Goal: Find contact information: Find contact information

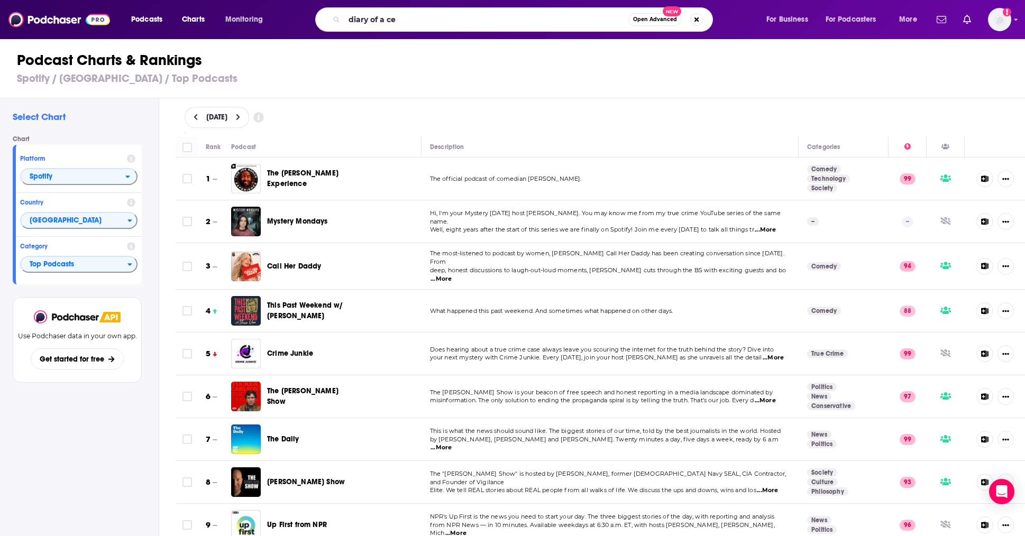
type input "diary of a ceo"
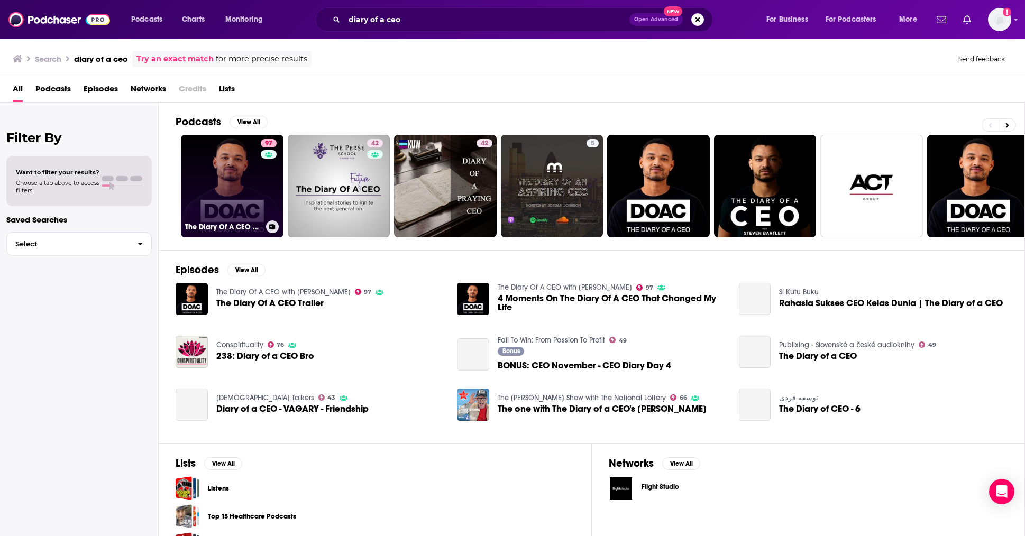
click at [223, 164] on link "97 The Diary Of A CEO with Steven Bartlett" at bounding box center [232, 186] width 103 height 103
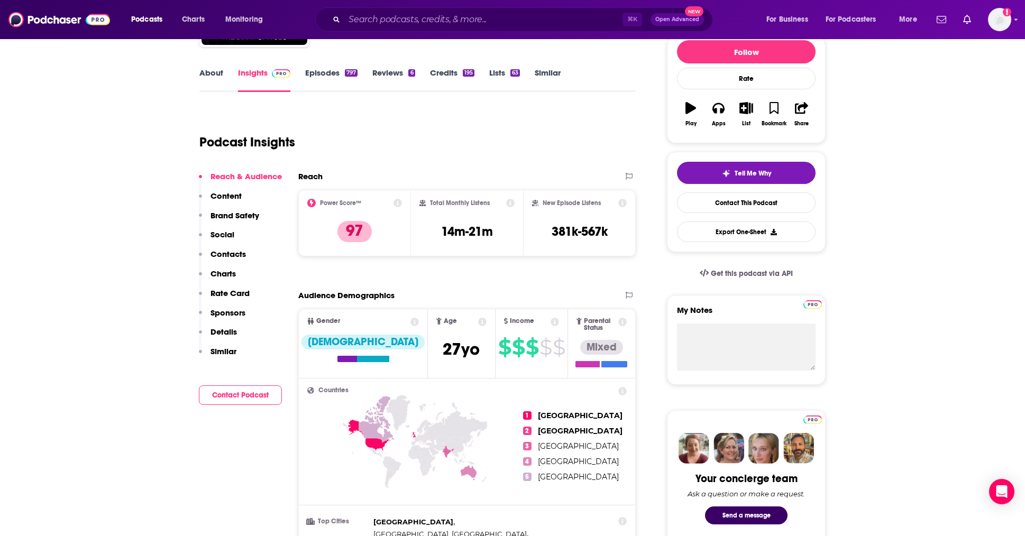
scroll to position [134, 0]
click at [232, 288] on p "Rate Card" at bounding box center [229, 293] width 39 height 10
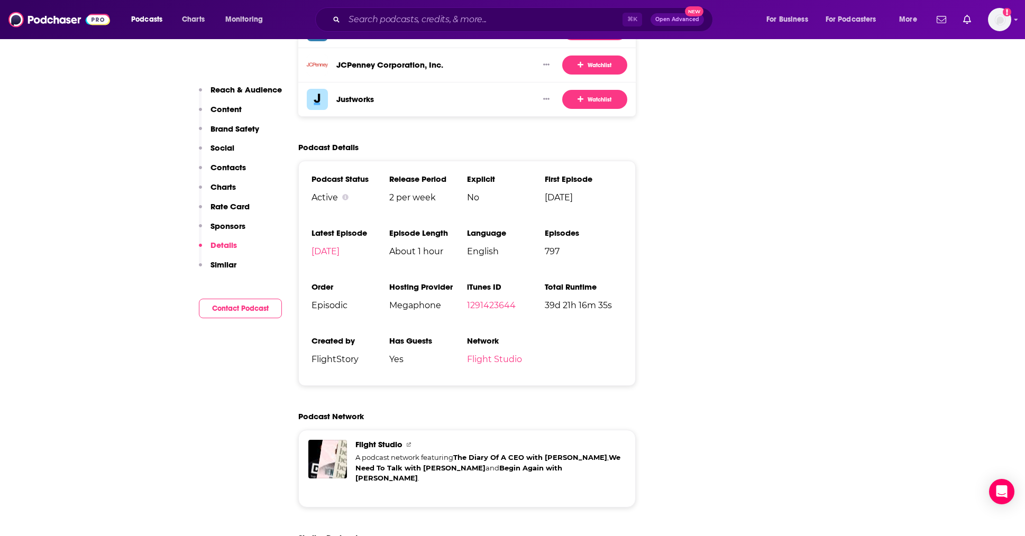
scroll to position [2180, 0]
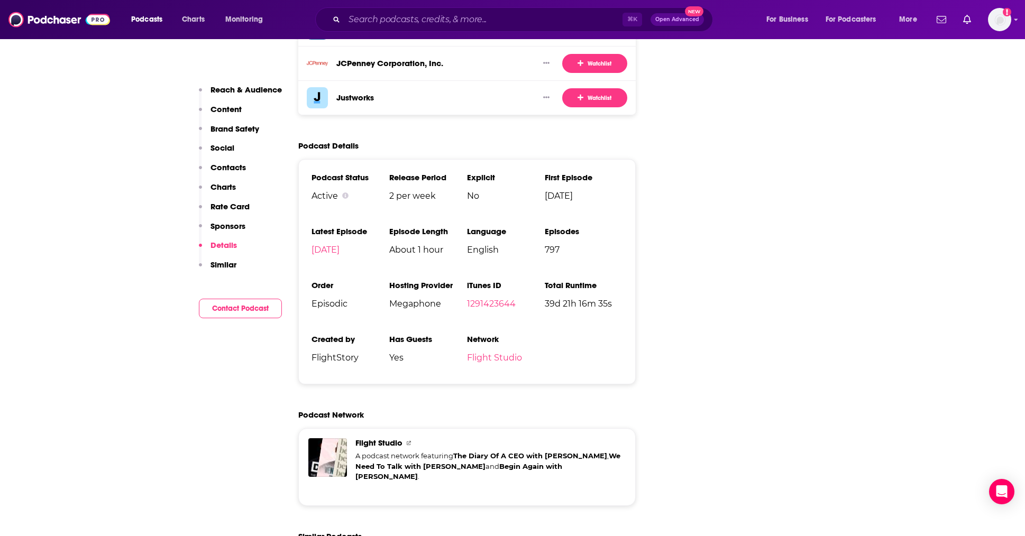
click at [412, 191] on span "2 per week" at bounding box center [428, 196] width 78 height 10
copy span "2 per week"
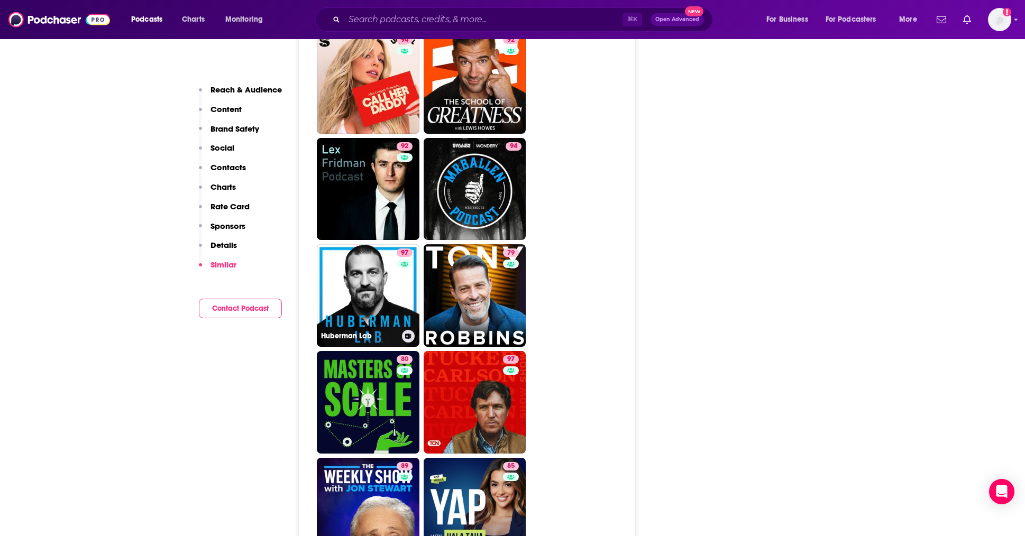
scroll to position [2848, 0]
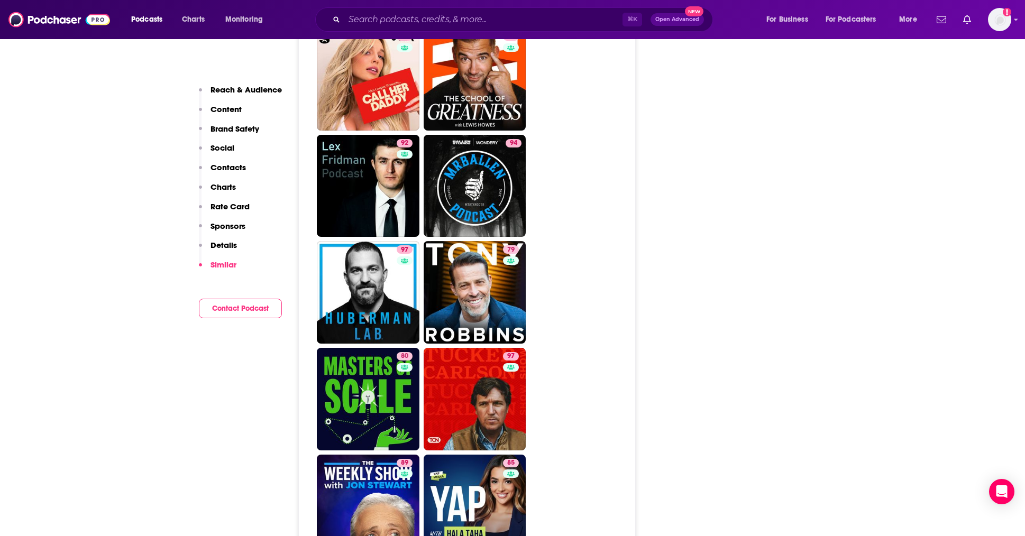
click at [233, 166] on p "Contacts" at bounding box center [227, 167] width 35 height 10
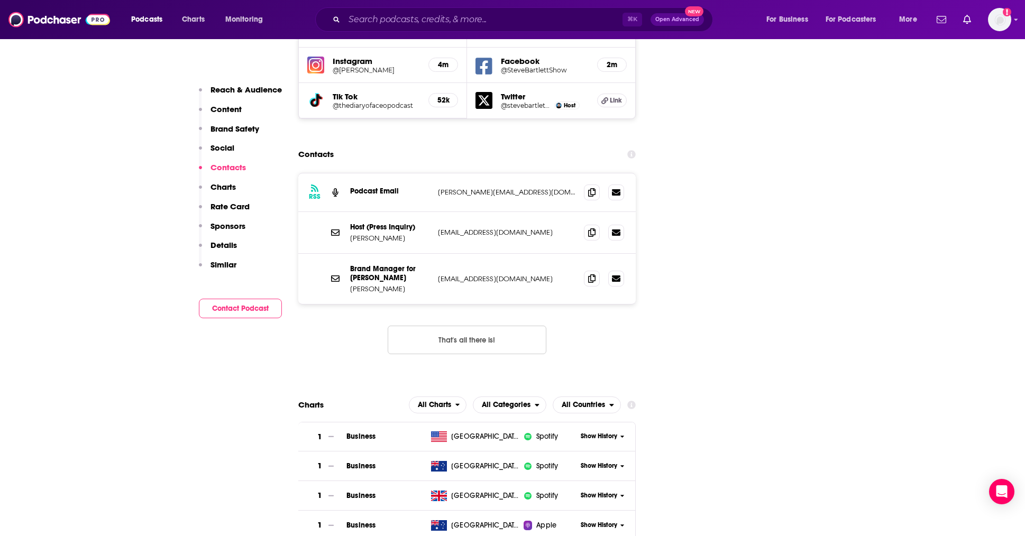
scroll to position [1243, 0]
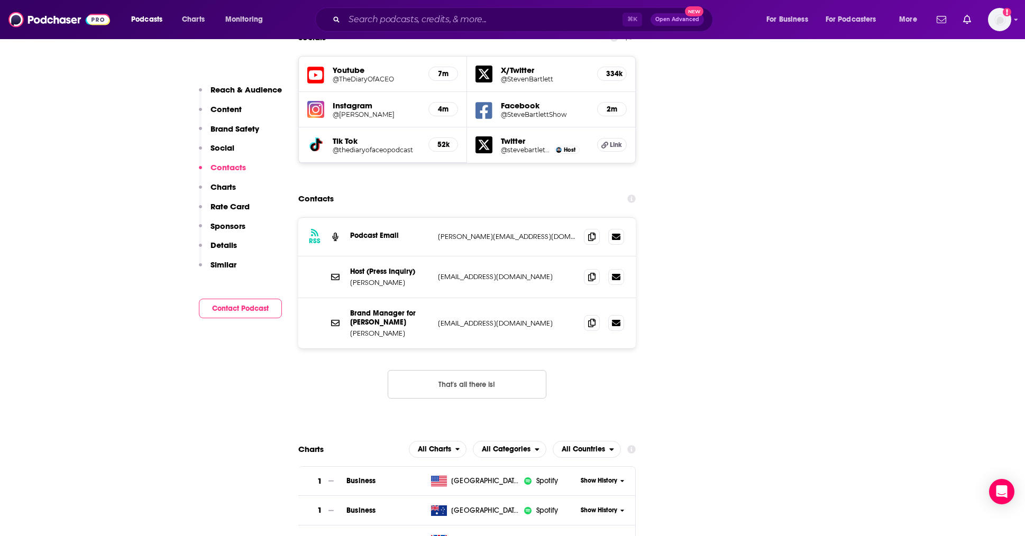
click at [485, 232] on p "[PERSON_NAME][EMAIL_ADDRESS][DOMAIN_NAME]" at bounding box center [507, 236] width 138 height 9
copy div "steven@stevenbartlett.com steven@stevenbartlett.com"
click at [482, 319] on p "[EMAIL_ADDRESS][DOMAIN_NAME]" at bounding box center [507, 323] width 138 height 9
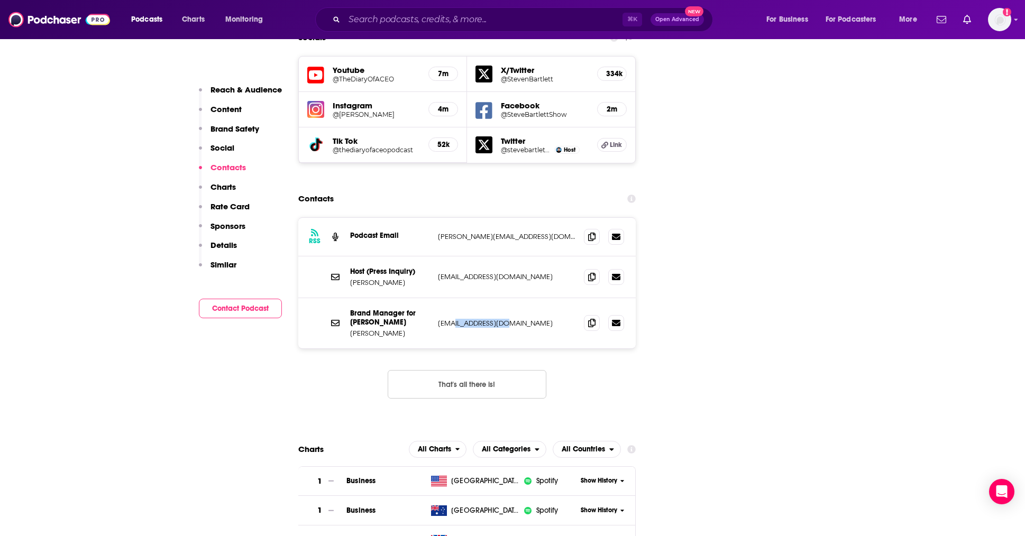
click at [482, 319] on p "[EMAIL_ADDRESS][DOMAIN_NAME]" at bounding box center [507, 323] width 138 height 9
copy div "dom@stevenbartlett.com dom@stevenbartlett.com"
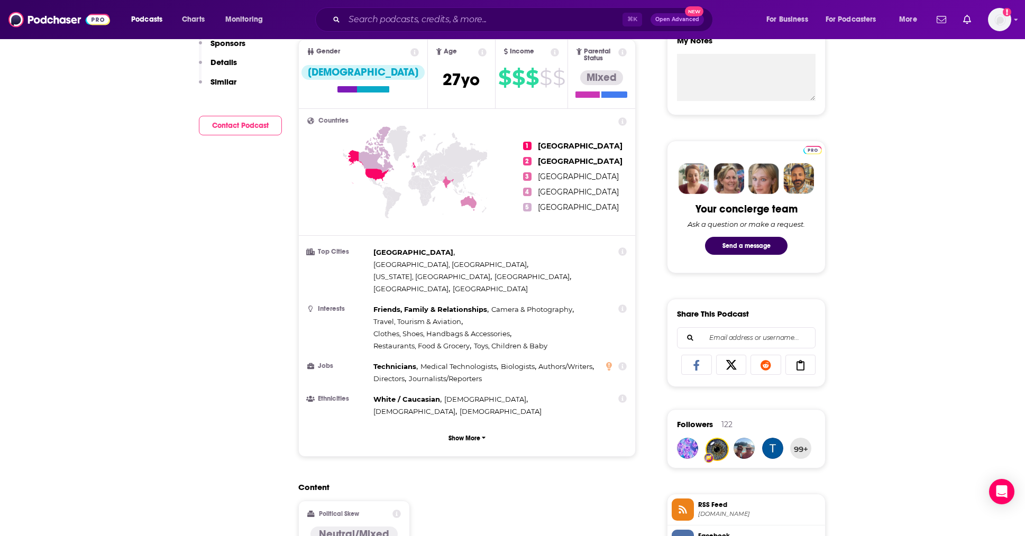
scroll to position [0, 0]
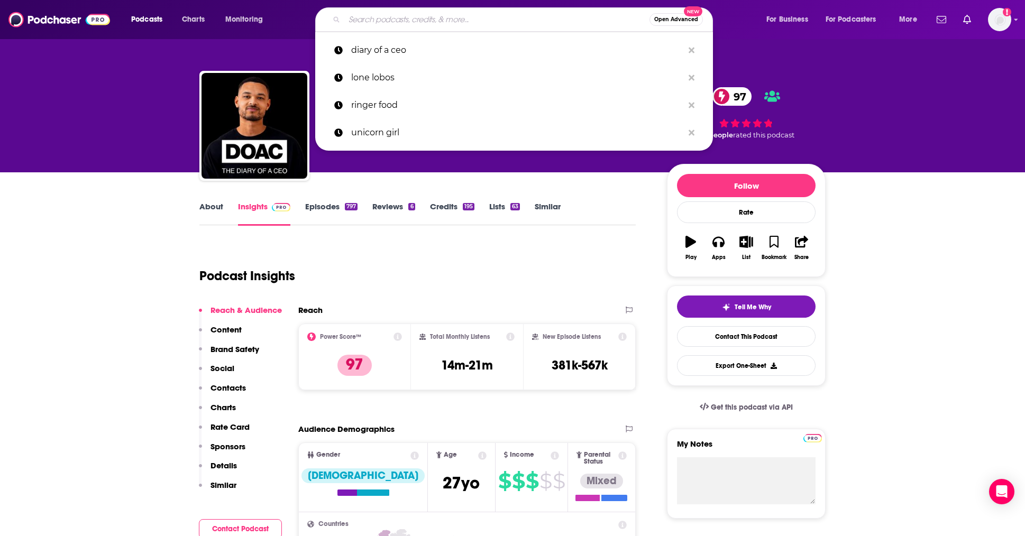
click at [420, 12] on input "Search podcasts, credits, & more..." at bounding box center [496, 19] width 305 height 17
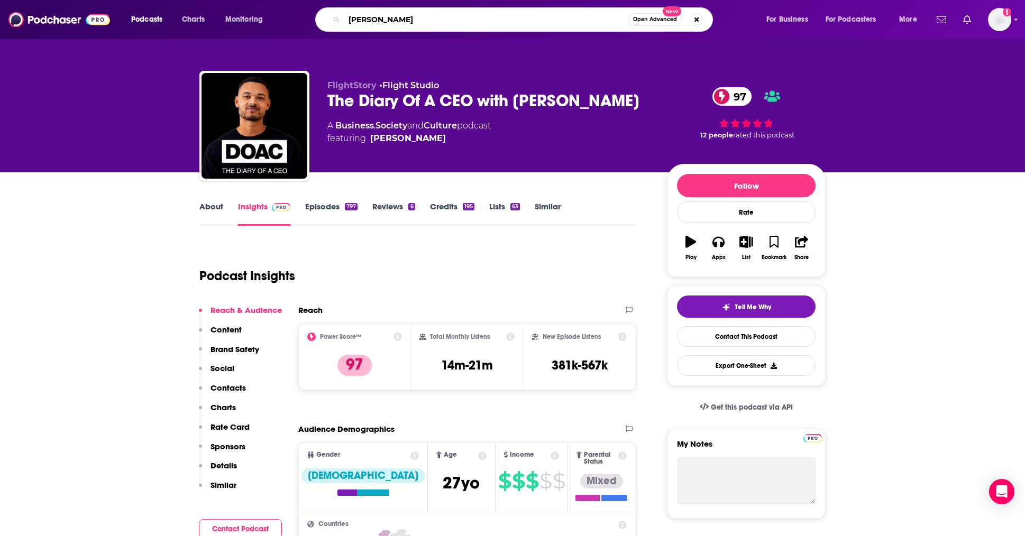
type input "kiki palmer"
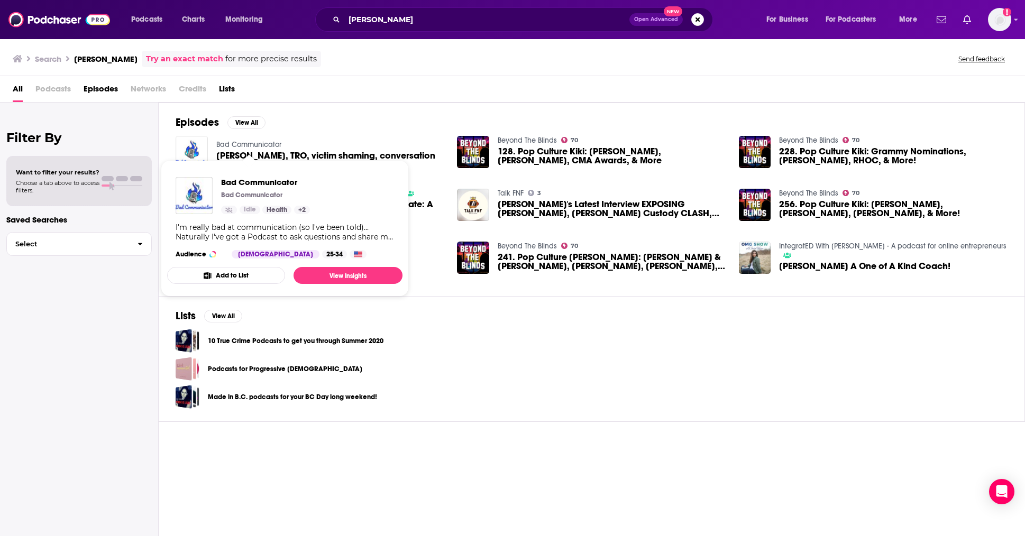
click at [235, 142] on link "Bad Communicator" at bounding box center [248, 144] width 65 height 9
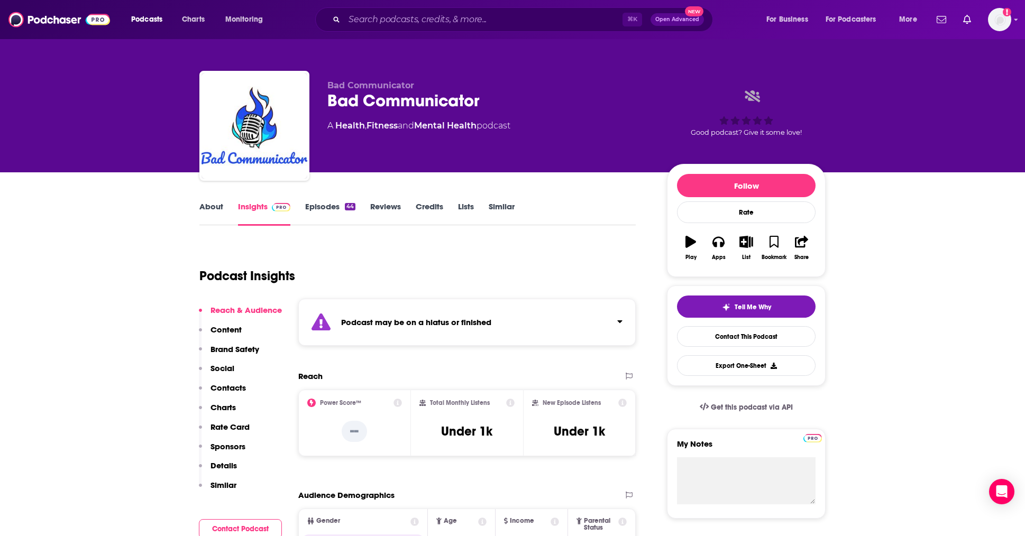
click at [215, 204] on link "About" at bounding box center [211, 213] width 24 height 24
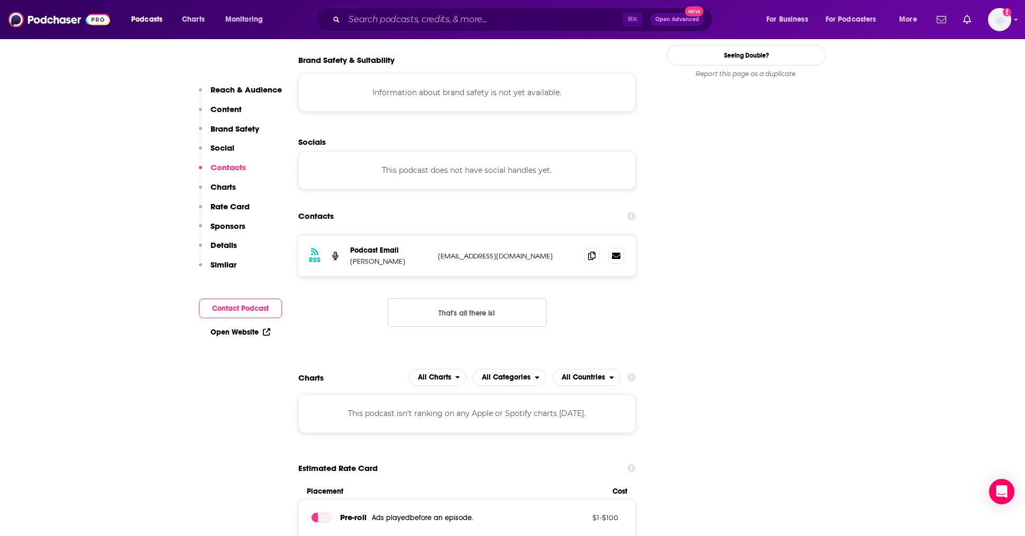
scroll to position [907, 0]
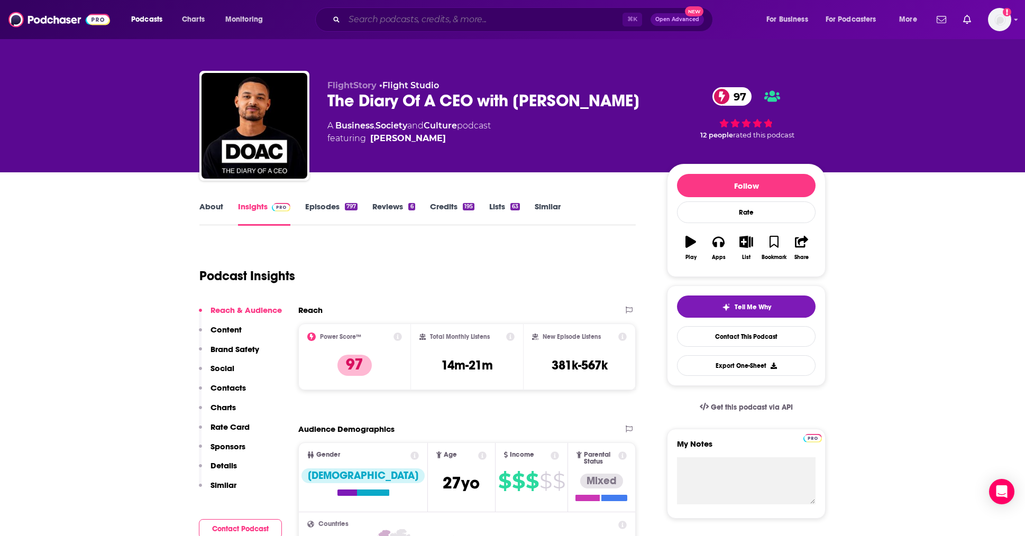
click at [512, 23] on input "Search podcasts, credits, & more..." at bounding box center [483, 19] width 278 height 17
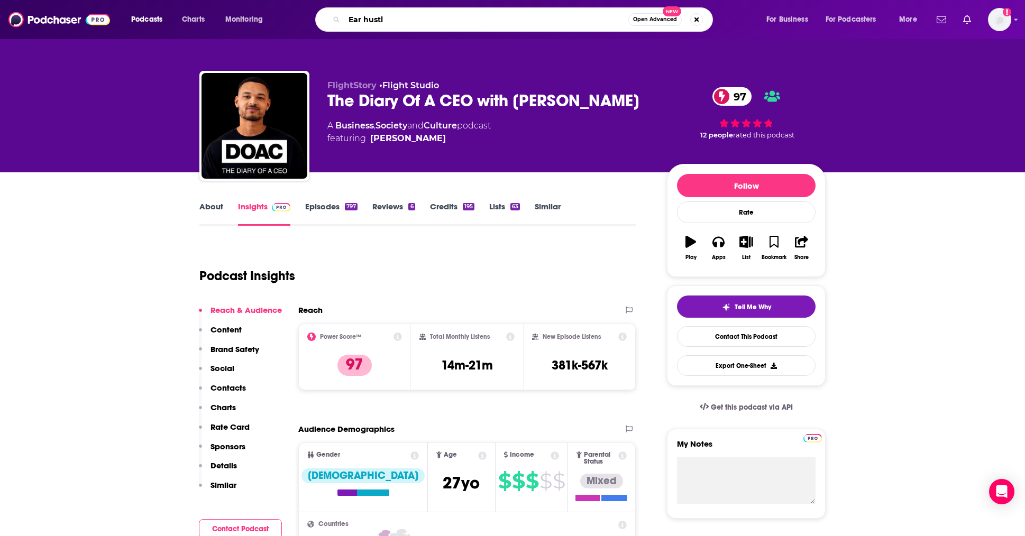
type input "Ear hustle"
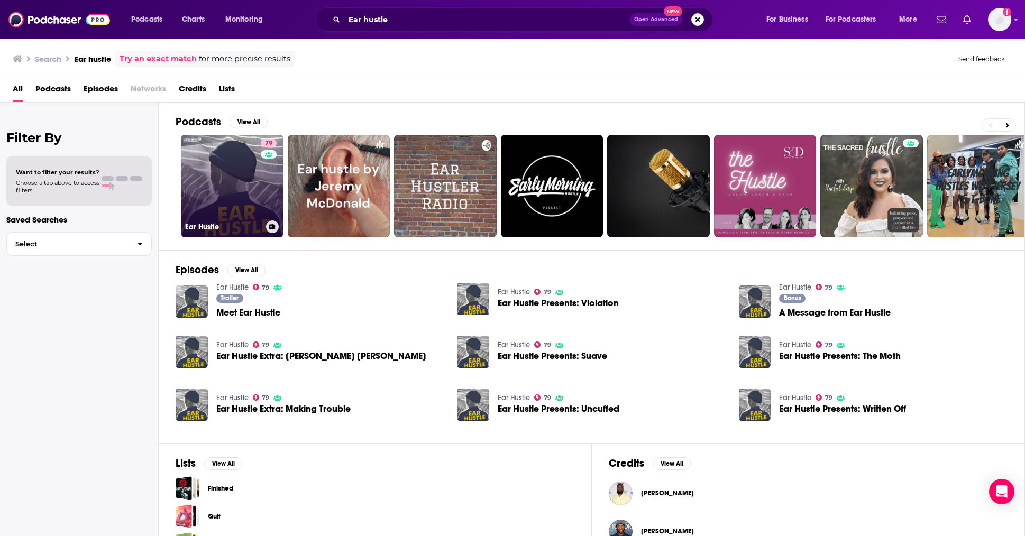
click at [261, 210] on div "79" at bounding box center [270, 179] width 19 height 81
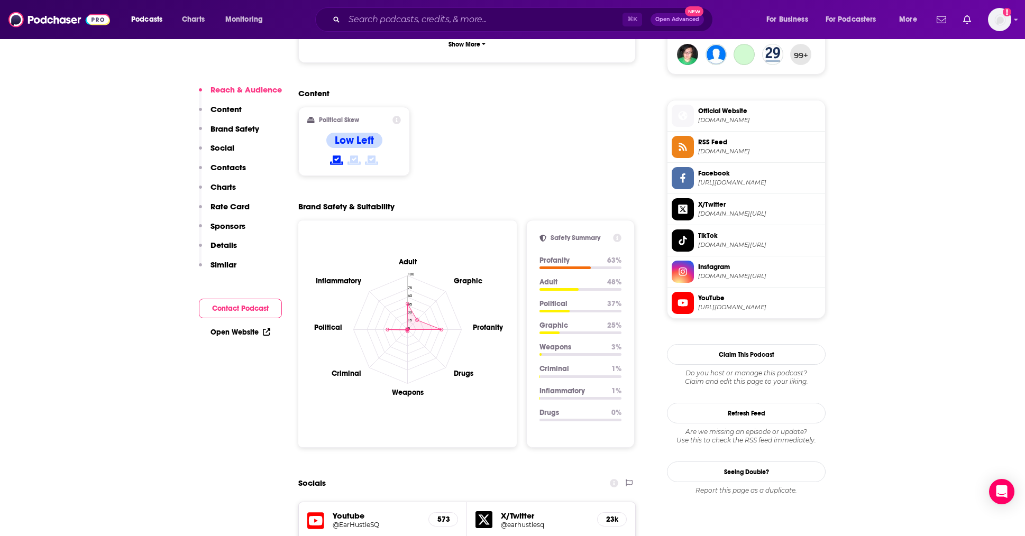
scroll to position [850, 0]
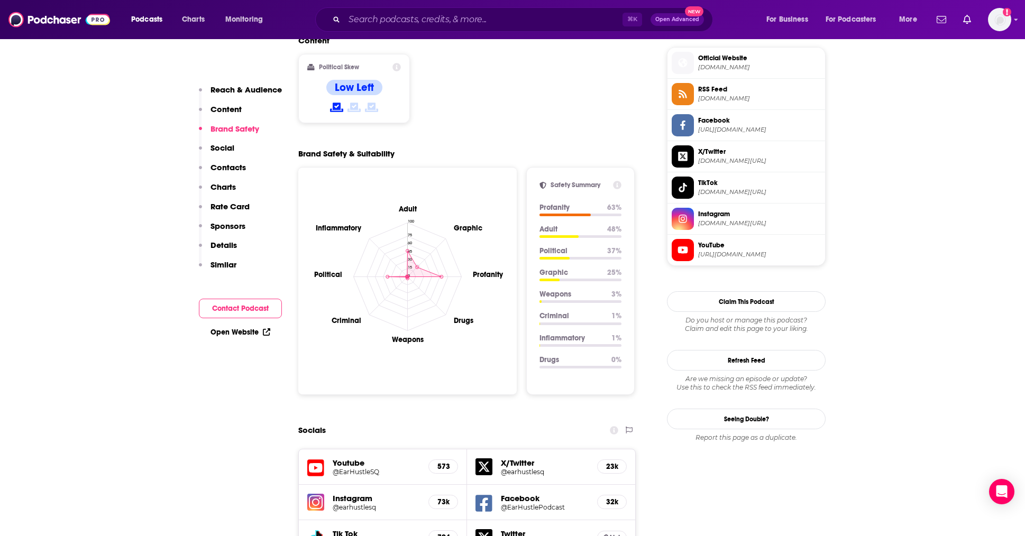
click at [236, 164] on p "Contacts" at bounding box center [227, 167] width 35 height 10
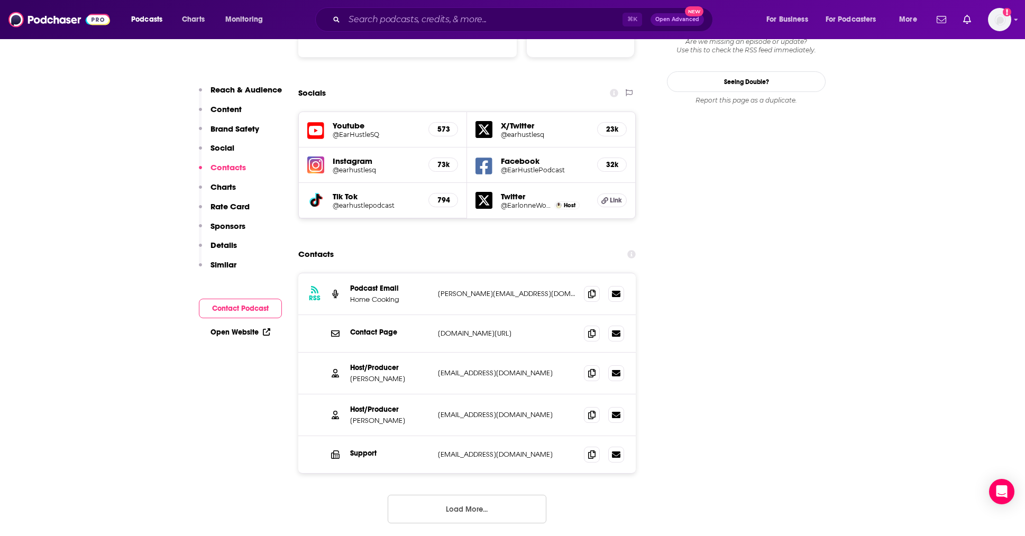
scroll to position [1231, 0]
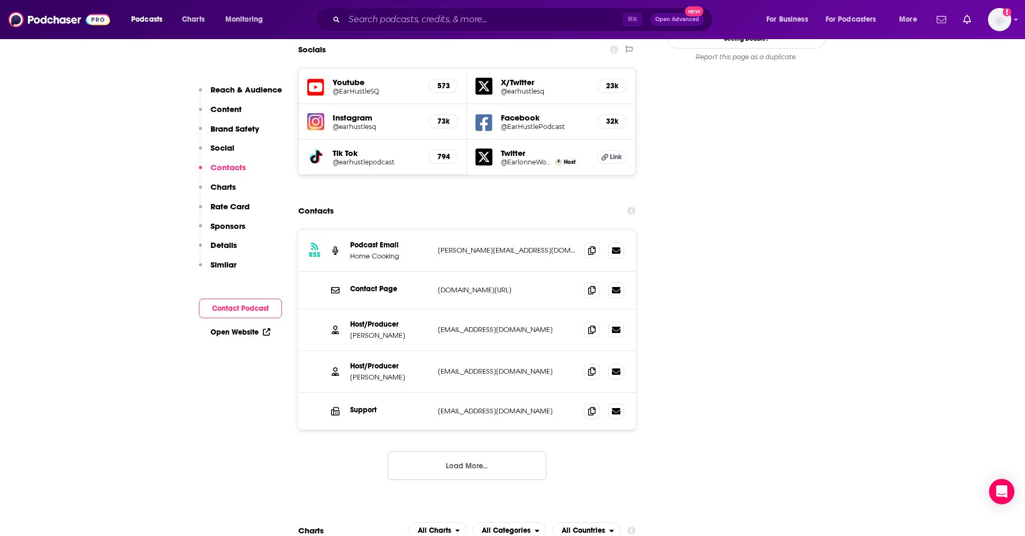
click at [487, 286] on p "earhustlesq.com/contact-us" at bounding box center [507, 290] width 138 height 9
copy div "earhustlesq.com/contact-us earhustlesq.com/contact-us"
click at [471, 367] on p "earlonne@earhustlesq.com" at bounding box center [507, 371] width 138 height 9
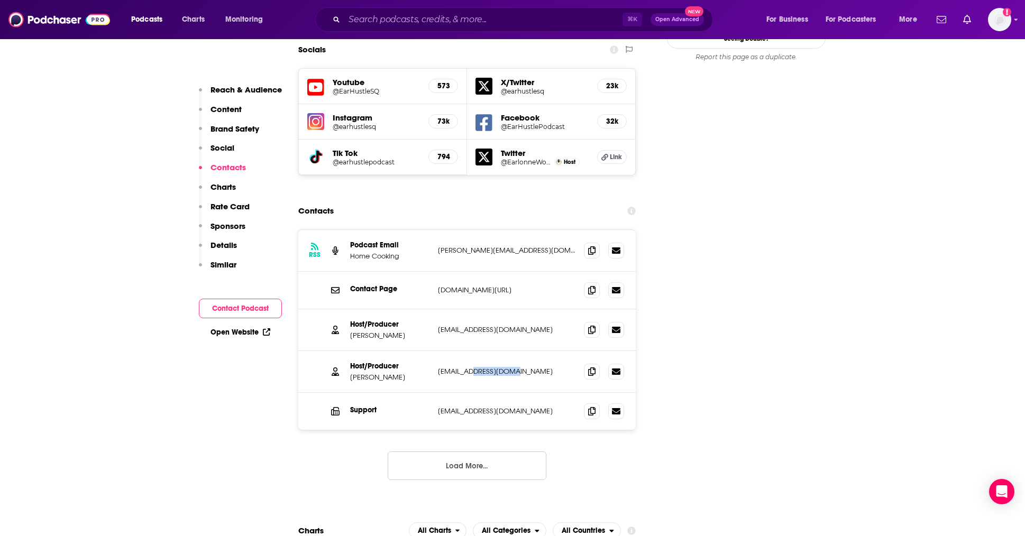
click at [471, 367] on p "earlonne@earhustlesq.com" at bounding box center [507, 371] width 138 height 9
copy div "earlonne@earhustlesq.com earlonne@earhustlesq.com"
click at [461, 325] on p "nigelpoor@gmail.com" at bounding box center [507, 329] width 138 height 9
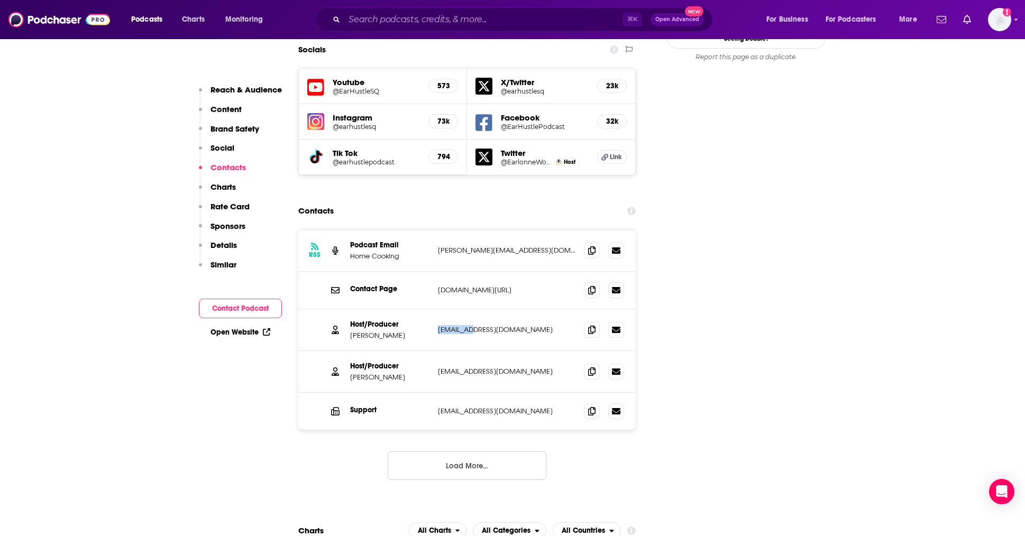
click at [461, 325] on p "nigelpoor@gmail.com" at bounding box center [507, 329] width 138 height 9
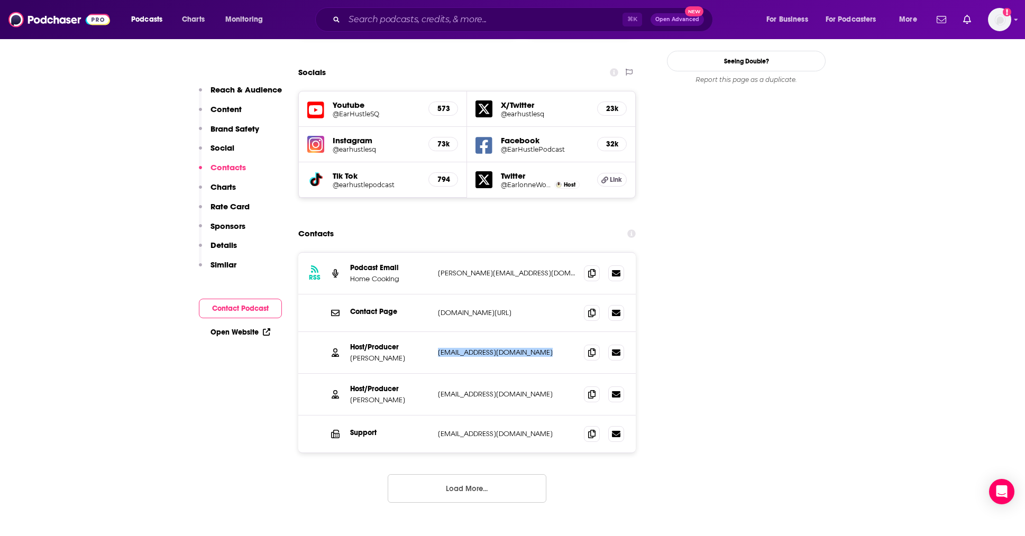
scroll to position [1204, 0]
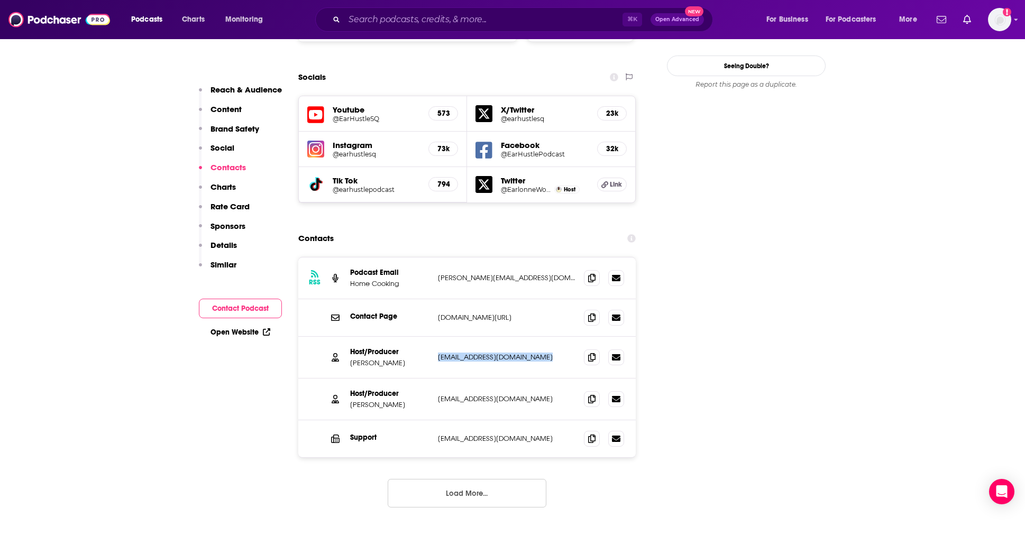
click at [485, 273] on p "Maggie.Gourville@prx.org" at bounding box center [507, 277] width 138 height 9
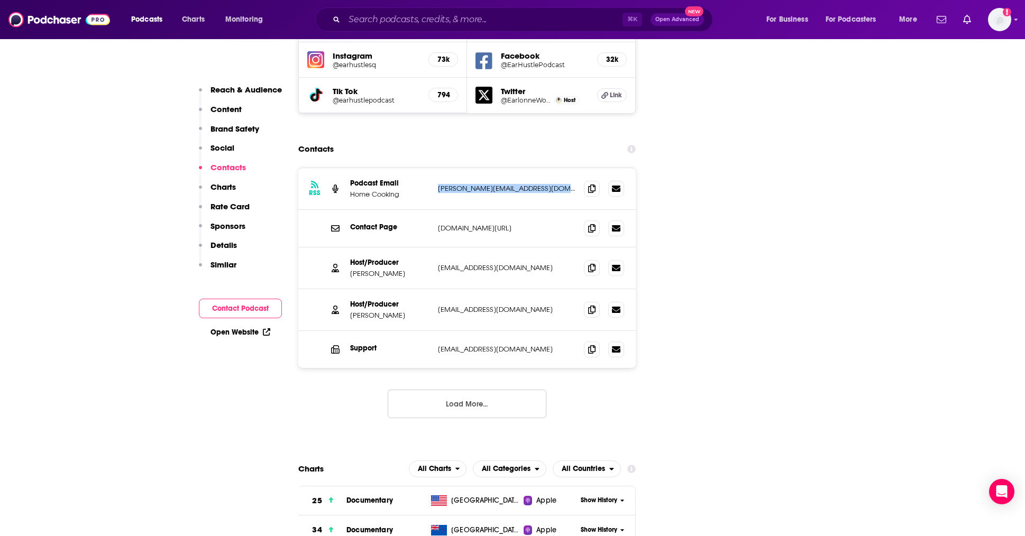
scroll to position [1297, 0]
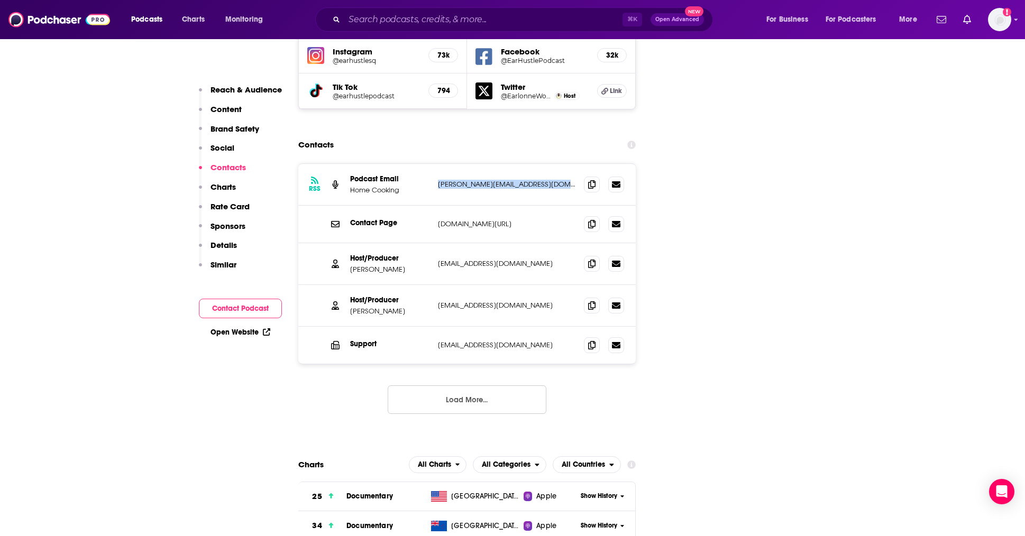
click at [452, 386] on button "Load More..." at bounding box center [467, 400] width 159 height 29
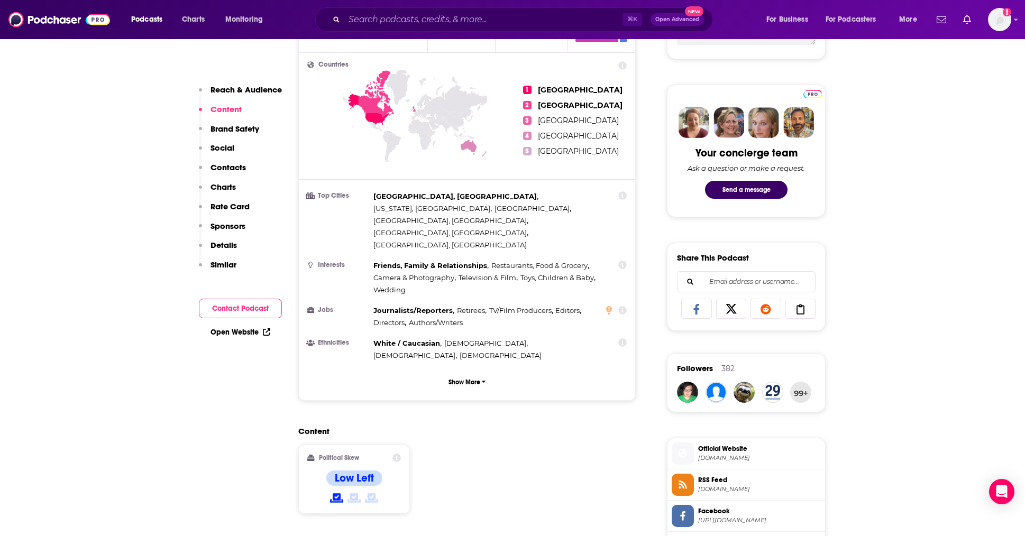
scroll to position [413, 0]
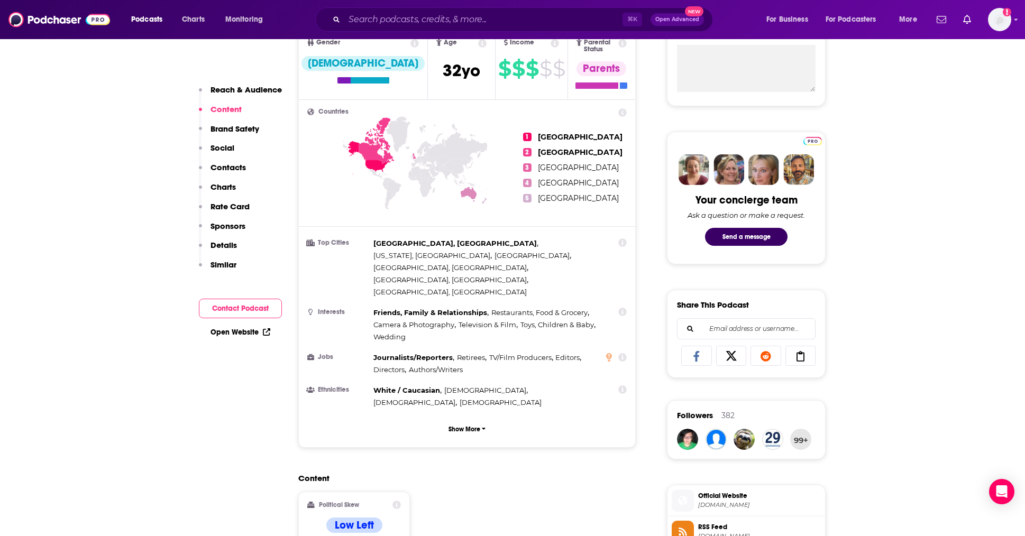
click at [234, 158] on div "Reach & Audience Content Brand Safety Social Contacts Charts Rate Card Sponsors…" at bounding box center [240, 182] width 83 height 195
click at [219, 168] on p "Contacts" at bounding box center [227, 167] width 35 height 10
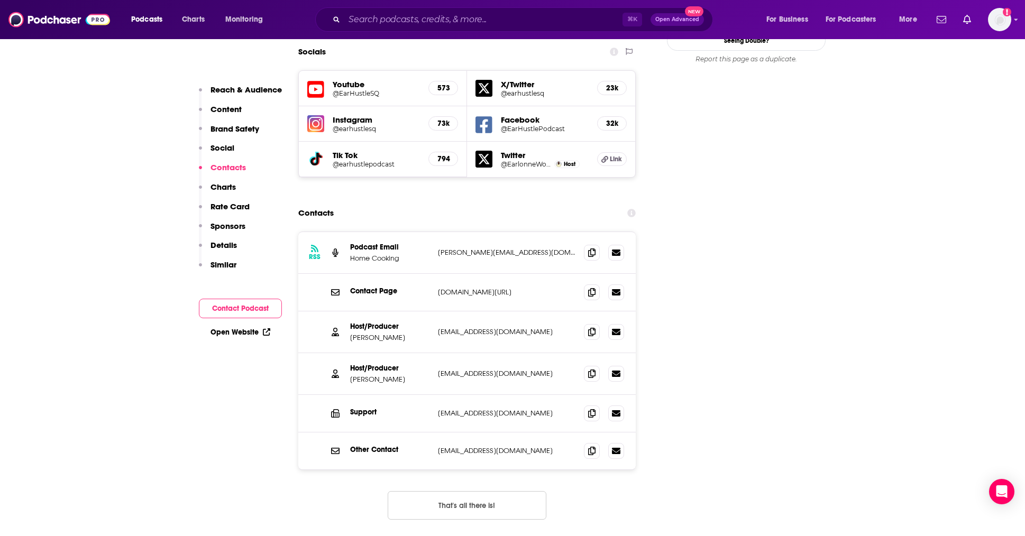
scroll to position [1231, 0]
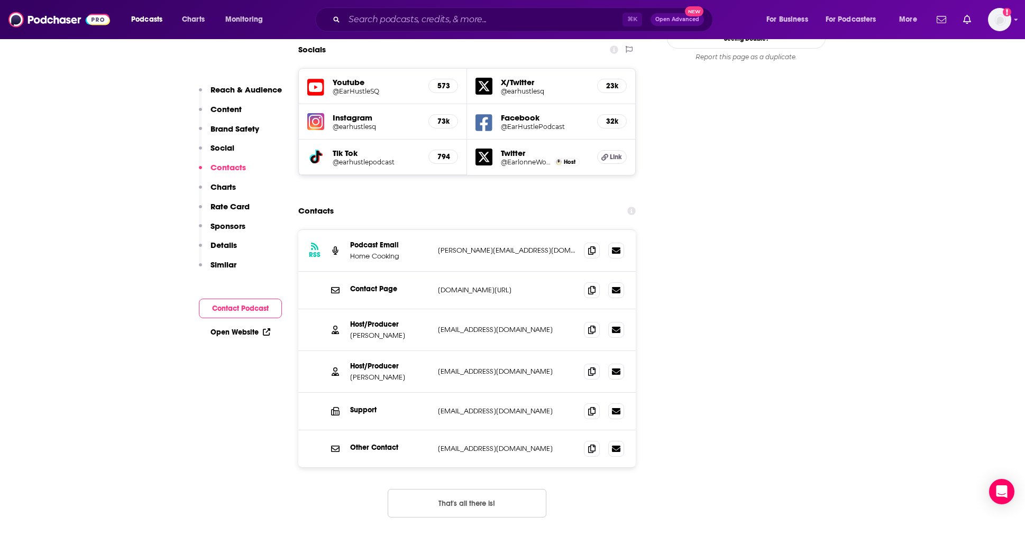
click at [228, 243] on p "Details" at bounding box center [223, 245] width 26 height 10
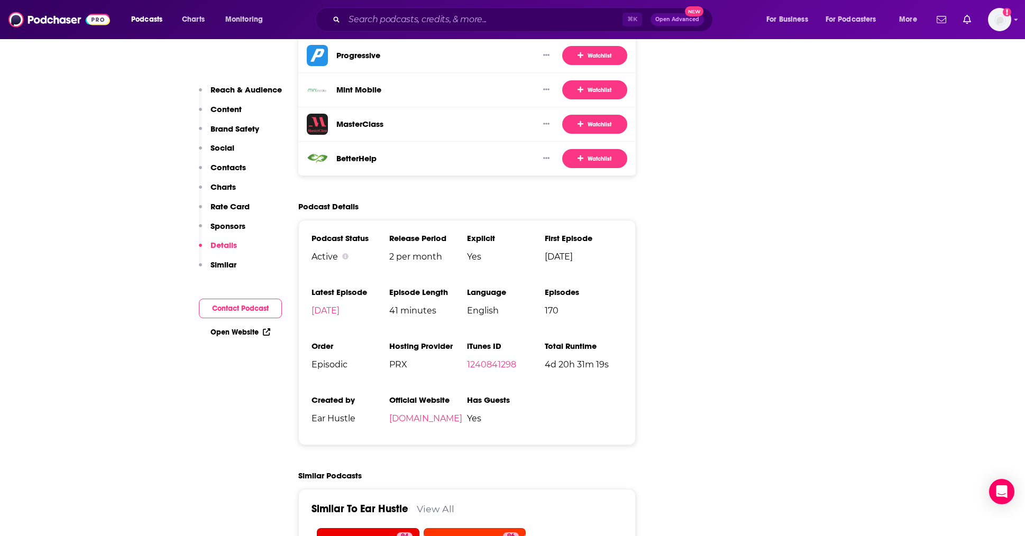
scroll to position [2232, 0]
click at [401, 359] on span "PRX" at bounding box center [428, 364] width 78 height 10
copy span "PRX"
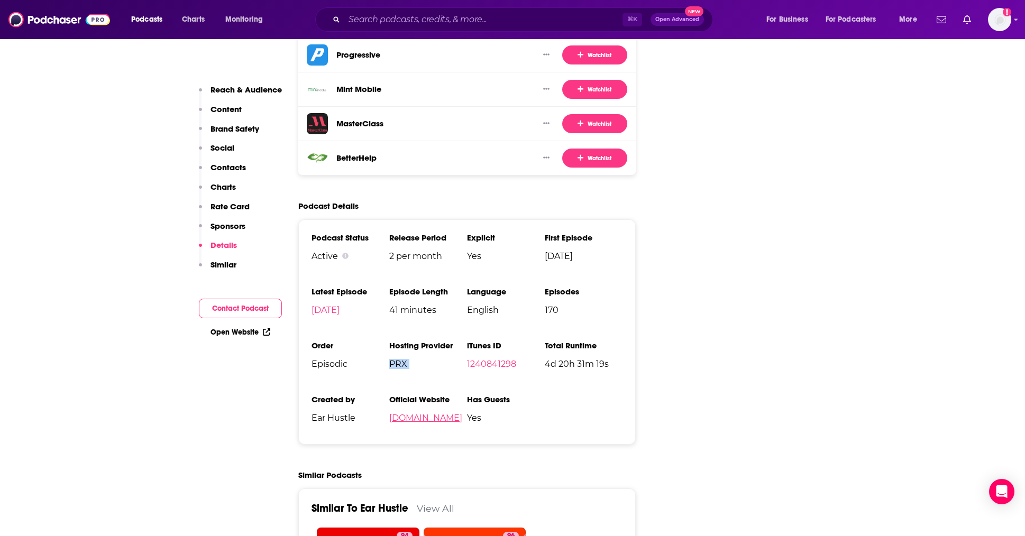
copy link "earhustlesq.com"
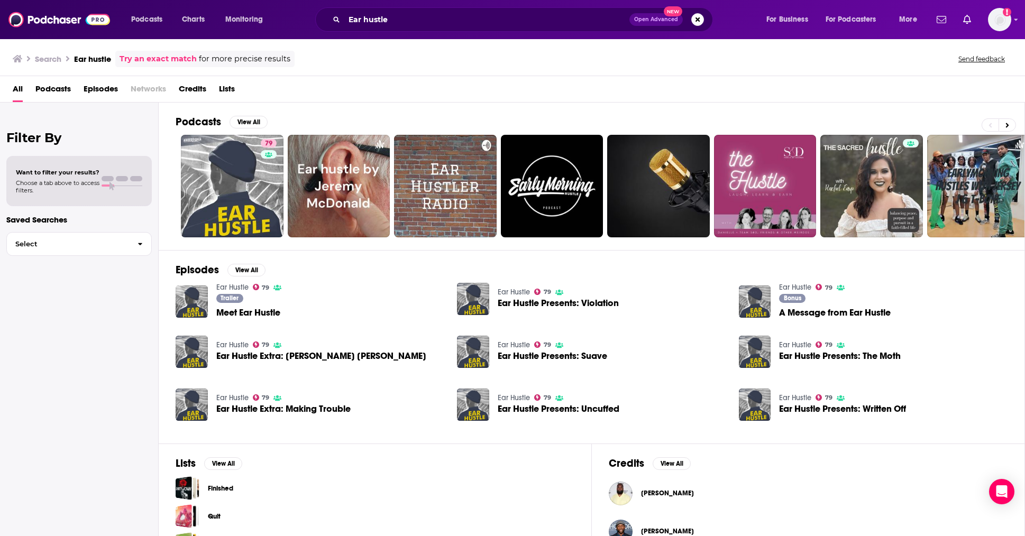
scroll to position [61, 0]
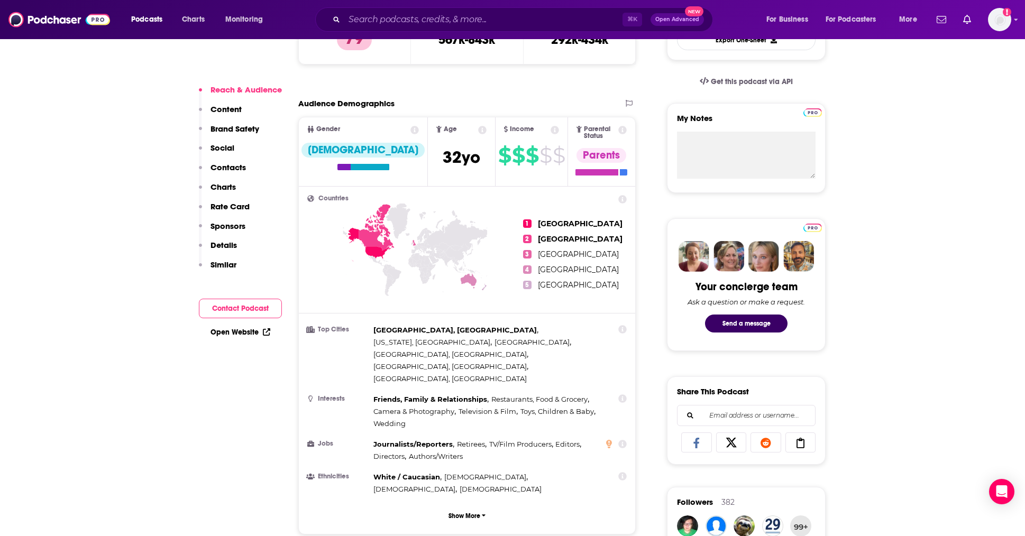
scroll to position [328, 0]
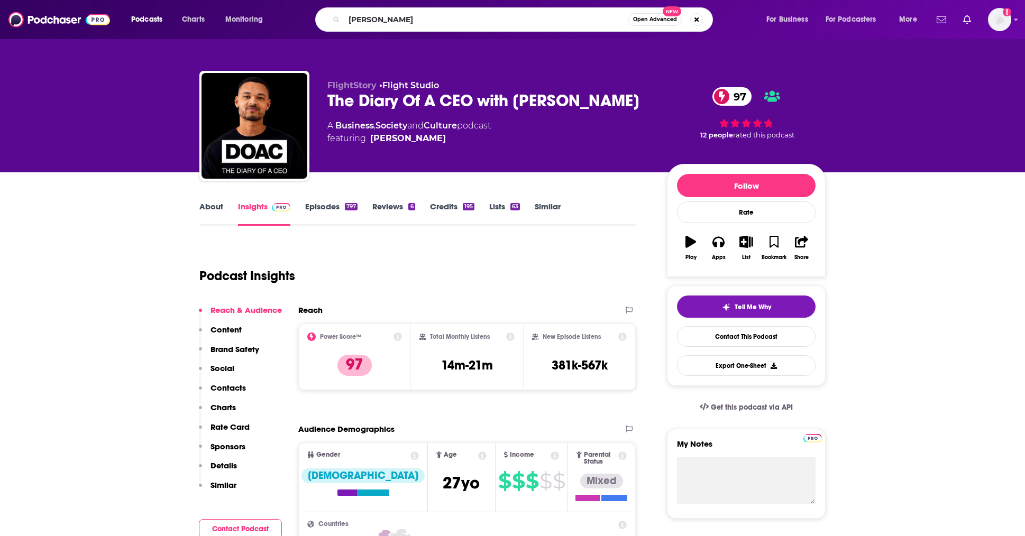
type input "[PERSON_NAME]"
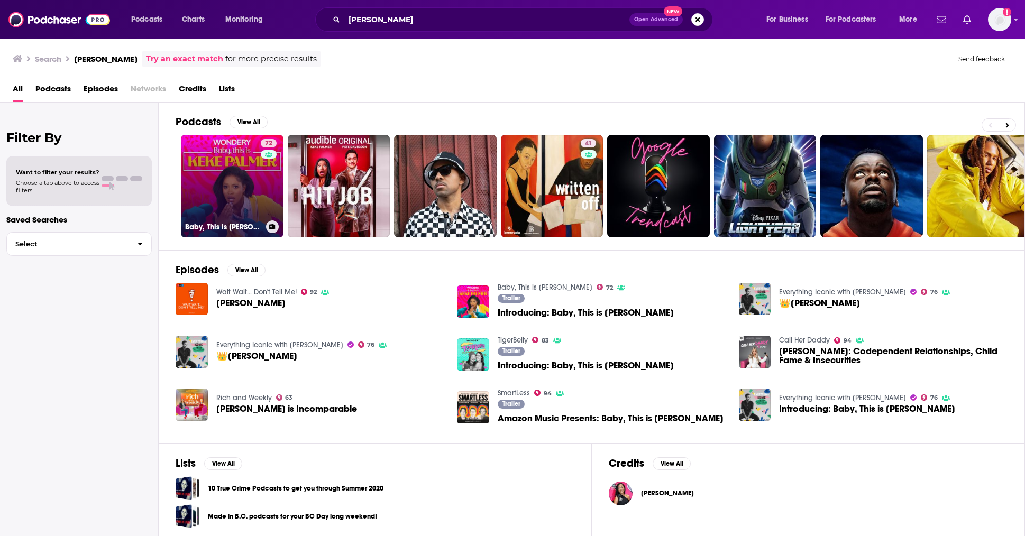
click at [232, 178] on link "72 Baby, This is [PERSON_NAME]" at bounding box center [232, 186] width 103 height 103
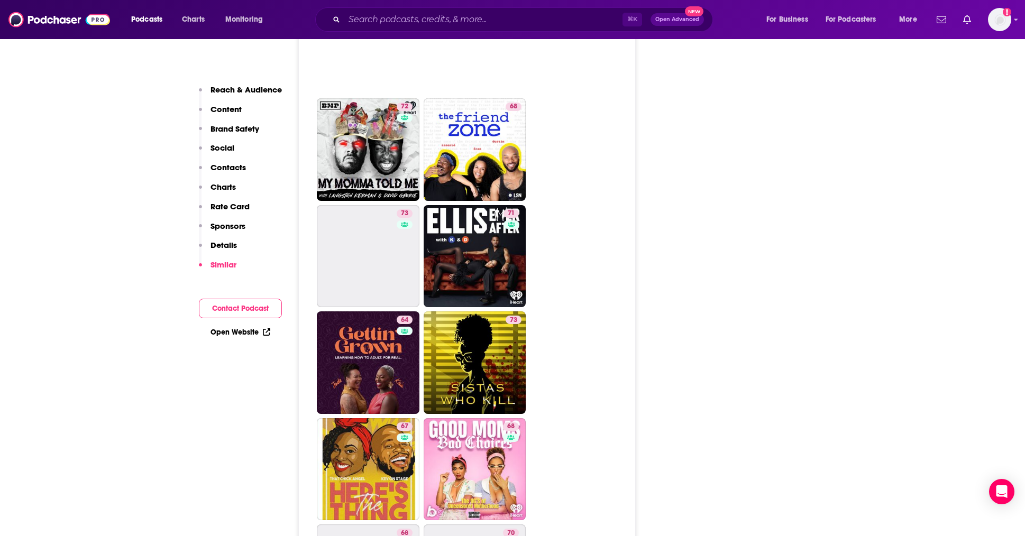
scroll to position [3544, 0]
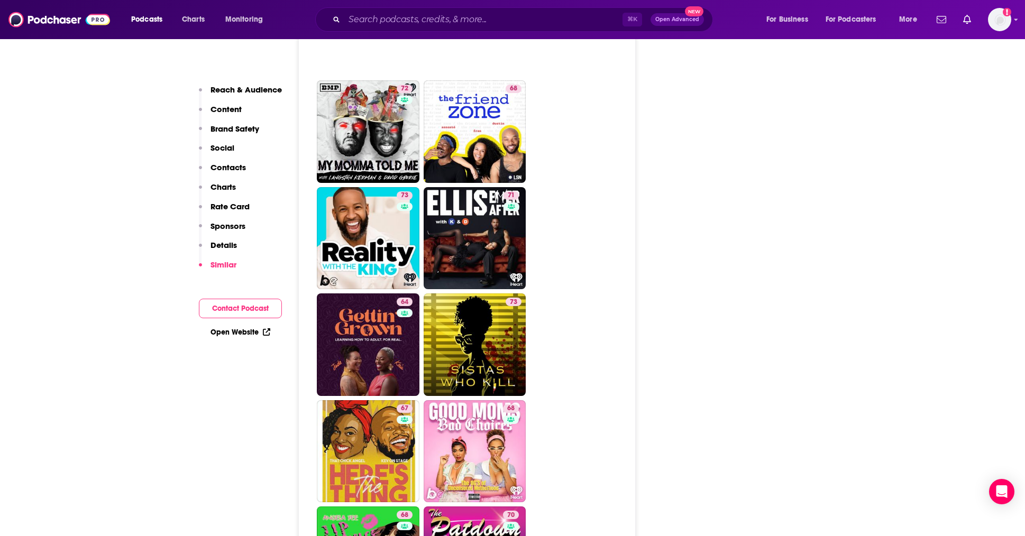
click at [226, 167] on p "Contacts" at bounding box center [227, 167] width 35 height 10
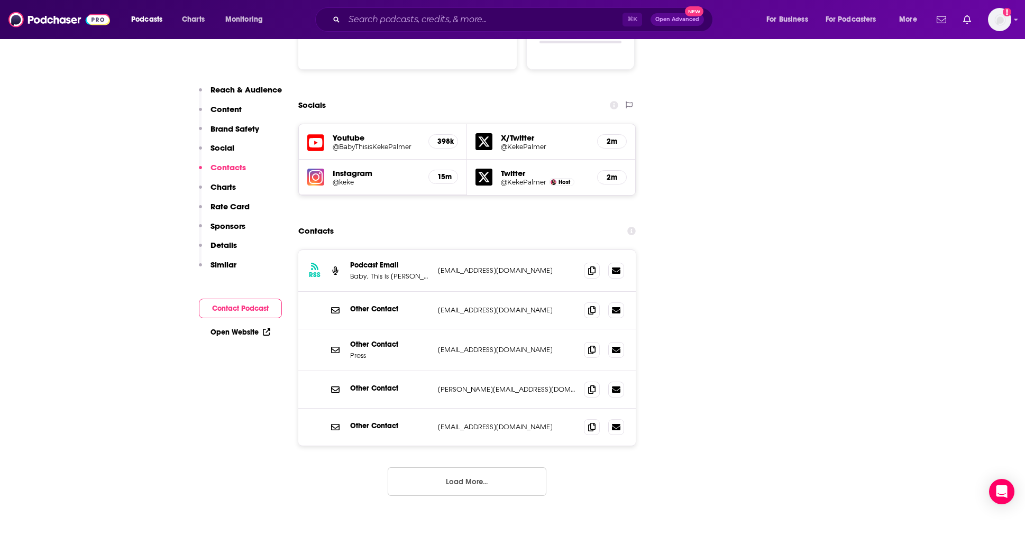
scroll to position [1220, 0]
click at [482, 468] on button "Load More..." at bounding box center [467, 482] width 159 height 29
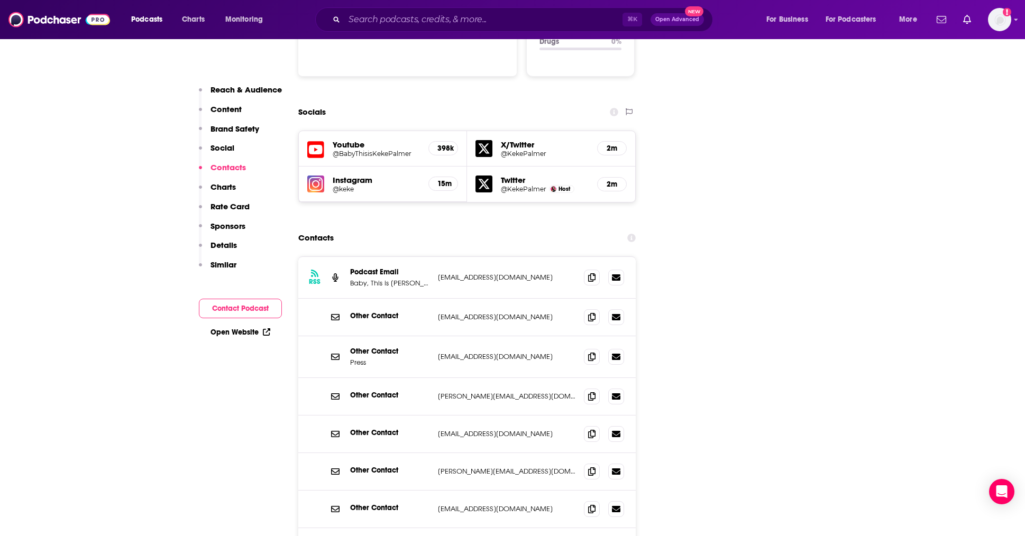
scroll to position [1213, 0]
click at [487, 392] on p "[PERSON_NAME][EMAIL_ADDRESS][DOMAIN_NAME]" at bounding box center [507, 396] width 138 height 9
copy div "[PERSON_NAME][EMAIL_ADDRESS][DOMAIN_NAME] [PERSON_NAME][EMAIL_ADDRESS][DOMAIN_N…"
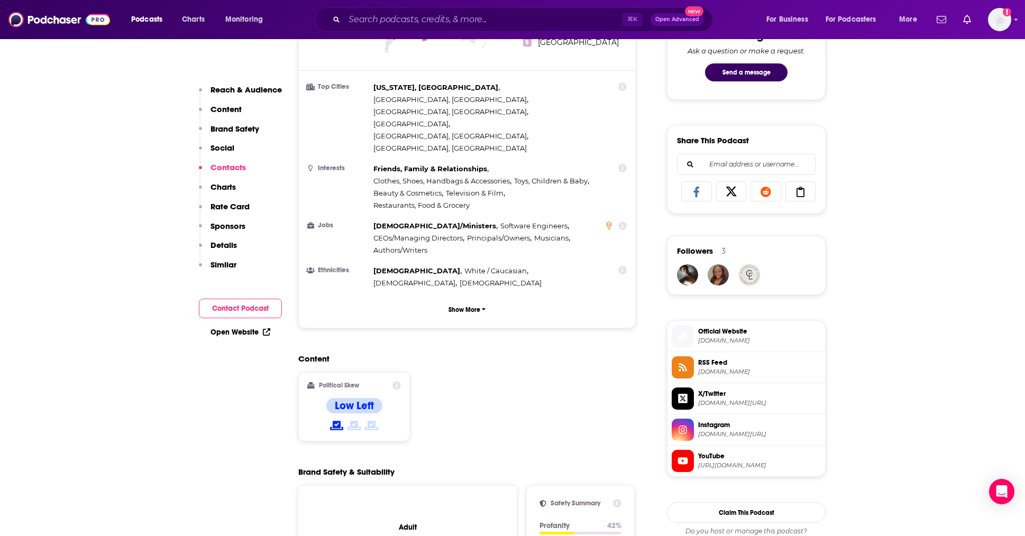
scroll to position [0, 0]
